Goal: Information Seeking & Learning: Learn about a topic

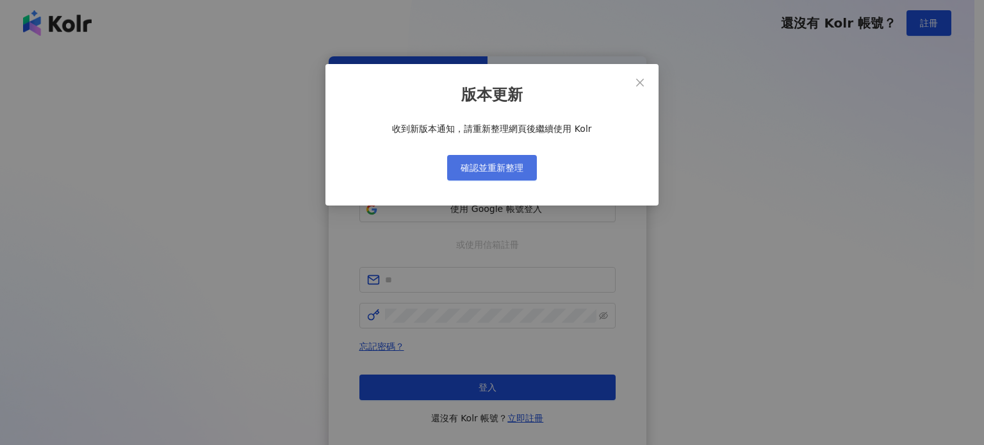
click at [500, 163] on span "確認並重新整理" at bounding box center [492, 168] width 63 height 10
click at [644, 87] on icon "close" at bounding box center [640, 83] width 10 height 10
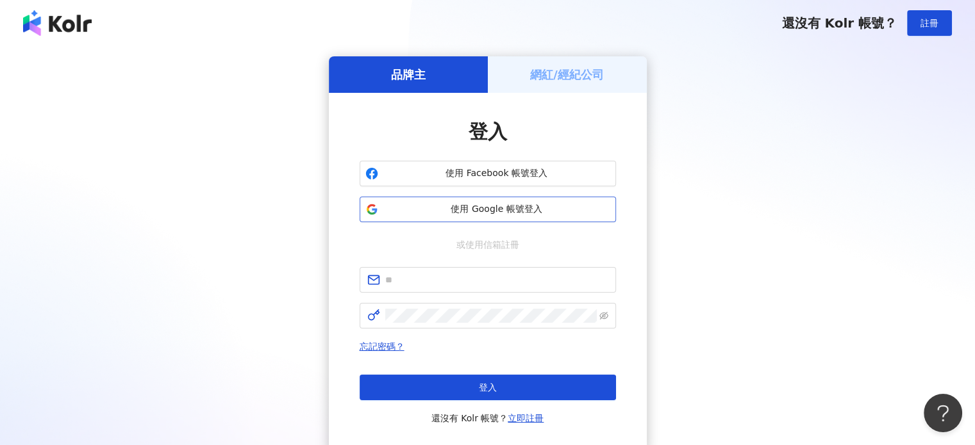
click at [520, 217] on button "使用 Google 帳號登入" at bounding box center [488, 210] width 256 height 26
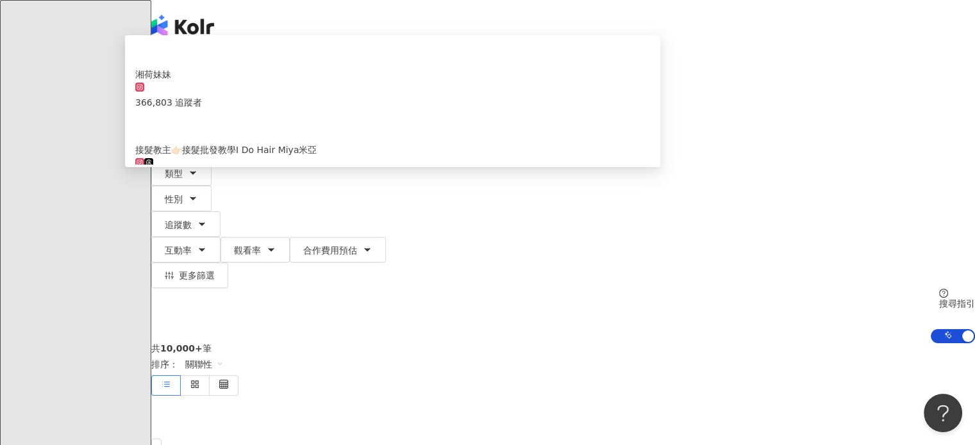
type input "****"
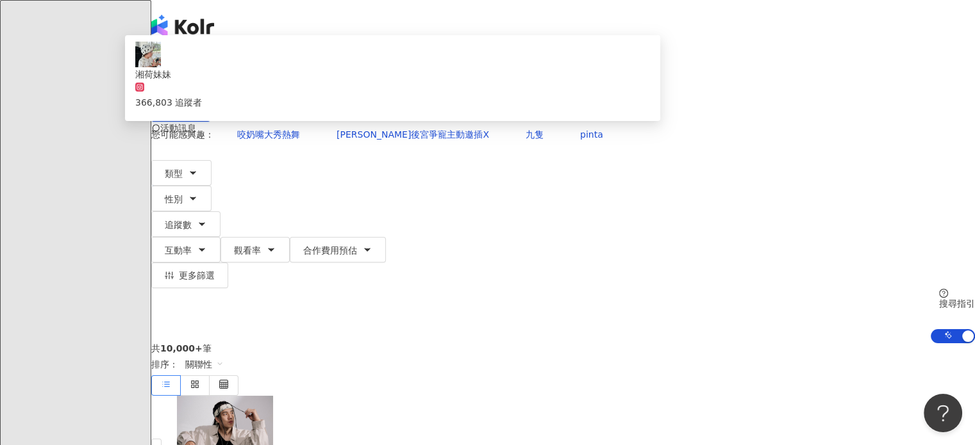
click at [486, 110] on div "366,803 追蹤者" at bounding box center [392, 95] width 515 height 28
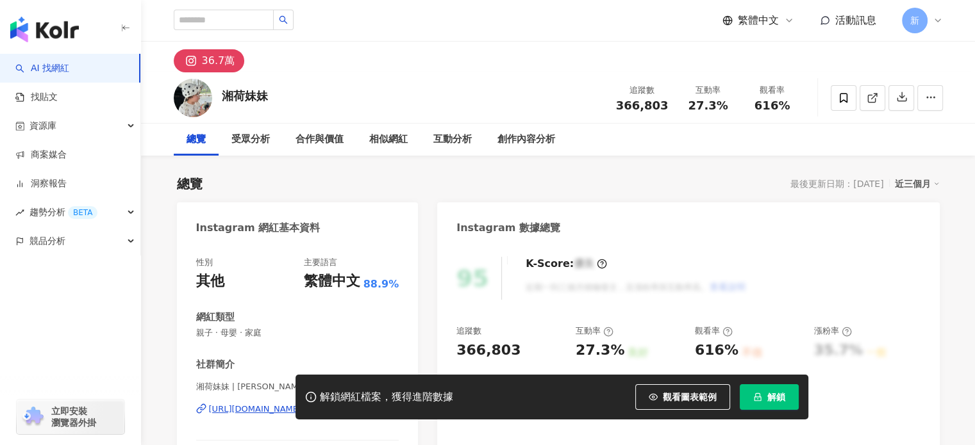
click at [790, 392] on button "解鎖" at bounding box center [769, 398] width 59 height 26
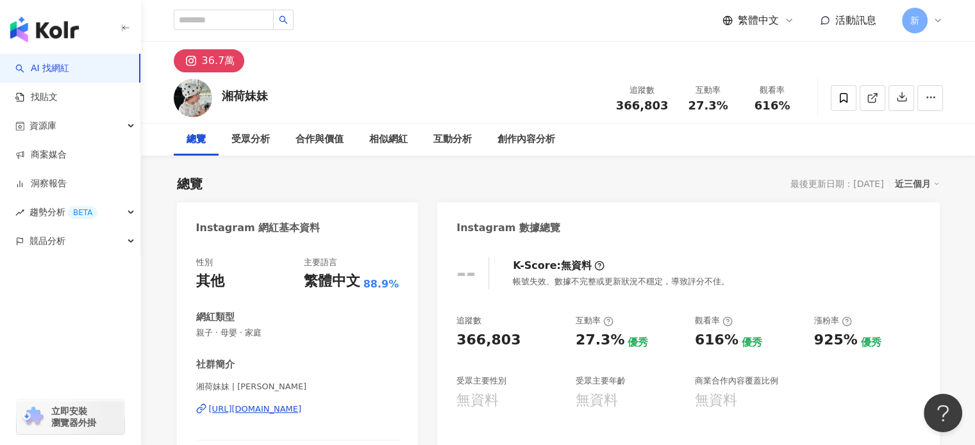
click at [602, 224] on div "Instagram 數據總覽" at bounding box center [688, 224] width 502 height 42
drag, startPoint x: 501, startPoint y: 346, endPoint x: 457, endPoint y: 345, distance: 43.6
click at [457, 345] on div "366,803" at bounding box center [488, 341] width 64 height 20
copy div "366,803"
click at [569, 221] on div "Instagram 數據總覽" at bounding box center [688, 224] width 502 height 42
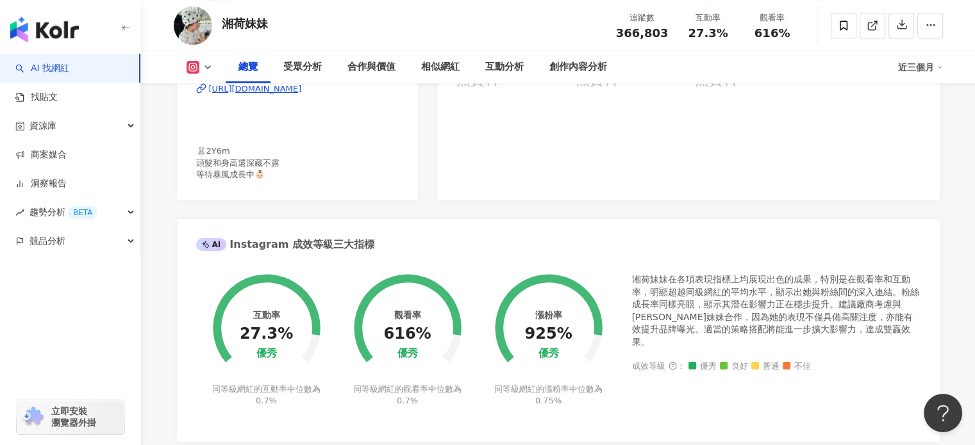
scroll to position [106, 0]
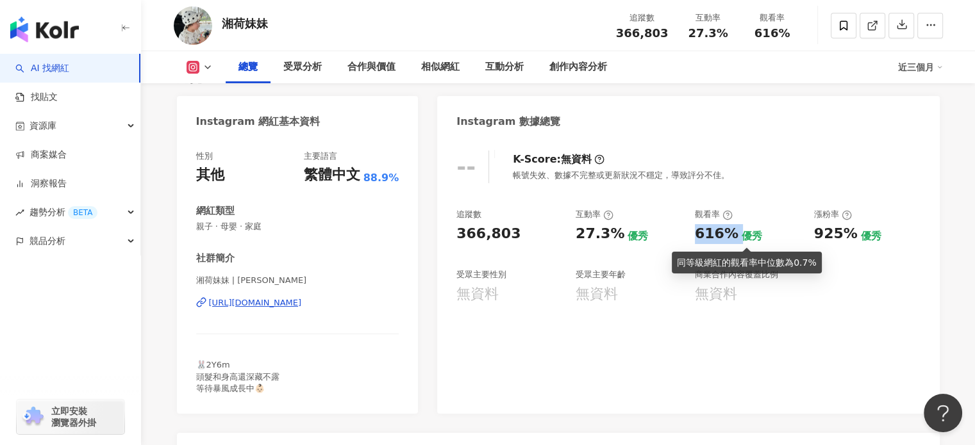
drag, startPoint x: 699, startPoint y: 236, endPoint x: 736, endPoint y: 229, distance: 38.5
click at [736, 229] on div "616% 優秀" at bounding box center [748, 234] width 106 height 20
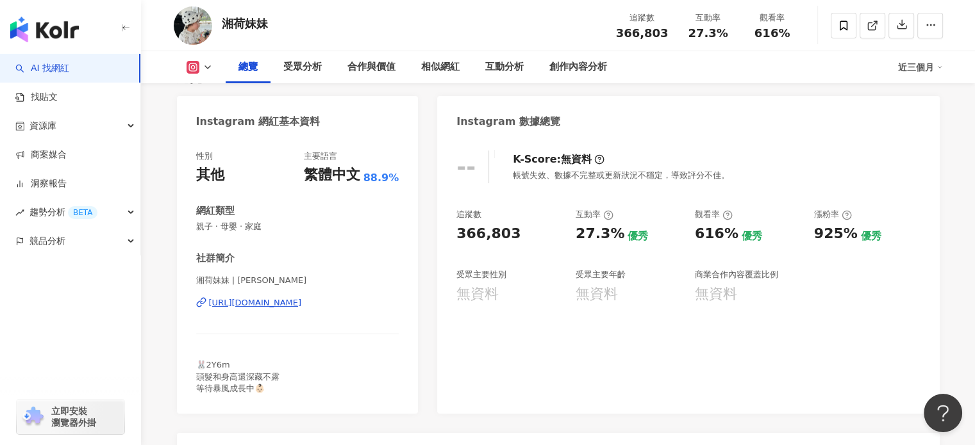
click at [798, 115] on div "Instagram 數據總覽" at bounding box center [688, 117] width 502 height 42
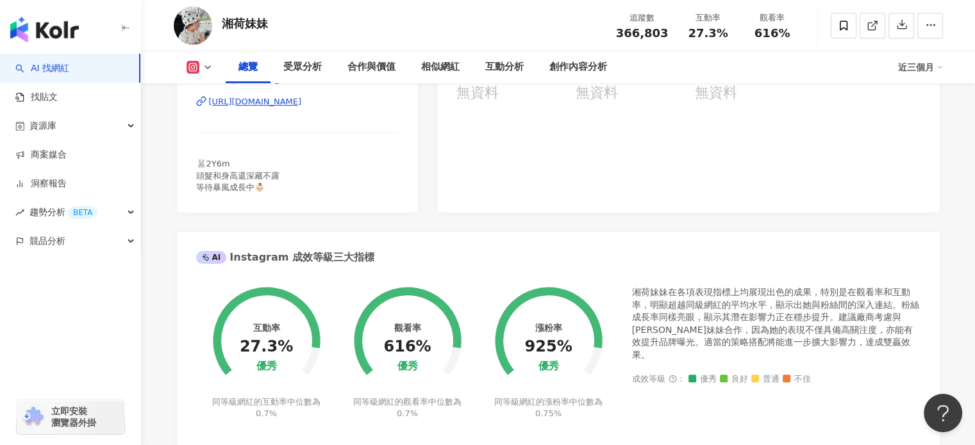
scroll to position [534, 0]
